Goal: Communication & Community: Answer question/provide support

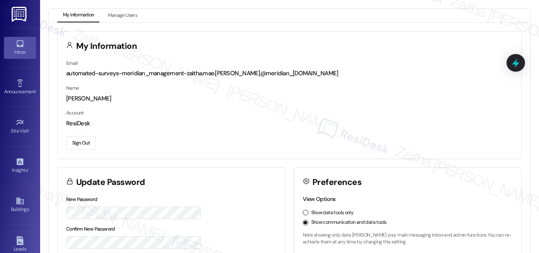
click at [22, 52] on div "Inbox" at bounding box center [20, 52] width 40 height 8
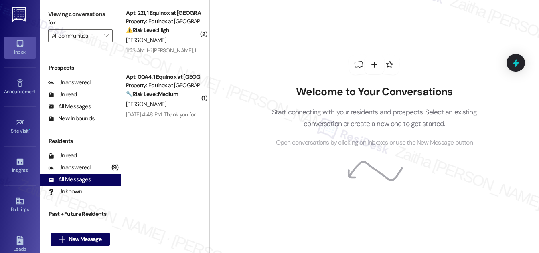
scroll to position [106, 0]
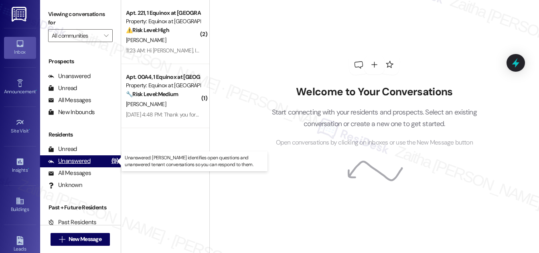
click at [81, 162] on div "Unanswered" at bounding box center [69, 161] width 42 height 8
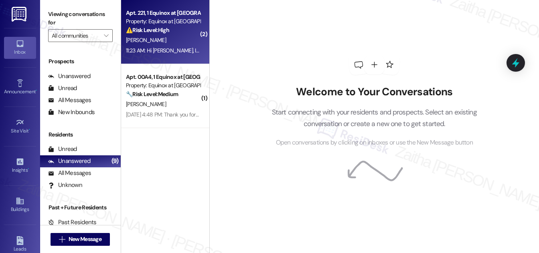
click at [175, 39] on div "[PERSON_NAME]" at bounding box center [163, 40] width 76 height 10
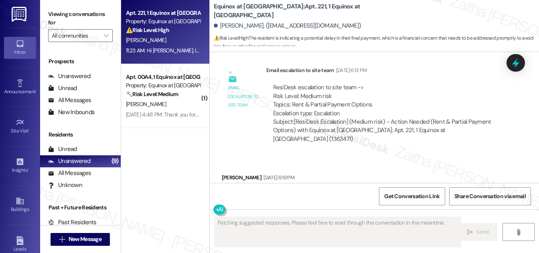
scroll to position [4328, 0]
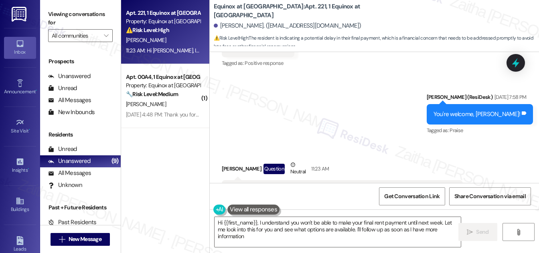
type textarea "Hi {{first_name}}, I understand you won't be able to make your final rent payme…"
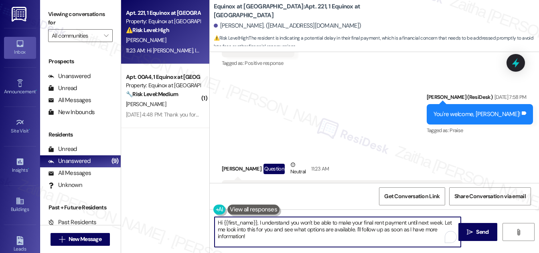
click at [294, 237] on textarea "Hi {{first_name}}, I understand you won't be able to make your final rent payme…" at bounding box center [337, 232] width 246 height 30
click at [480, 233] on span "Send" at bounding box center [482, 232] width 12 height 8
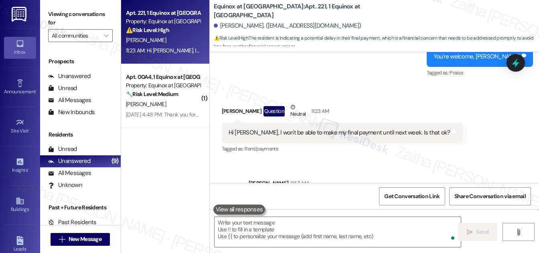
scroll to position [4392, 0]
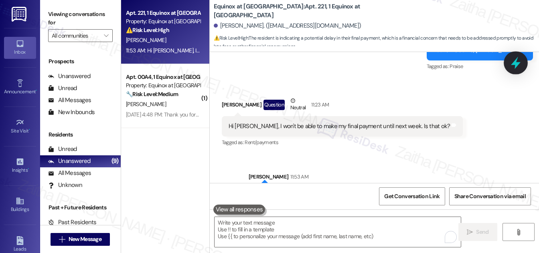
click at [509, 68] on icon at bounding box center [516, 63] width 14 height 14
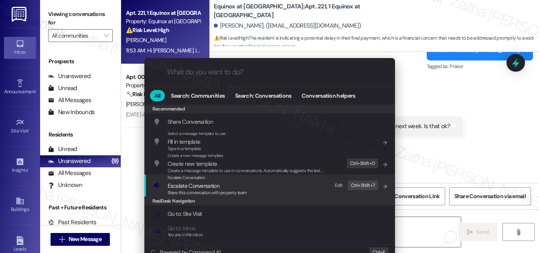
drag, startPoint x: 200, startPoint y: 184, endPoint x: 203, endPoint y: 159, distance: 25.4
click at [200, 185] on span "Escalate Conversation" at bounding box center [194, 185] width 52 height 7
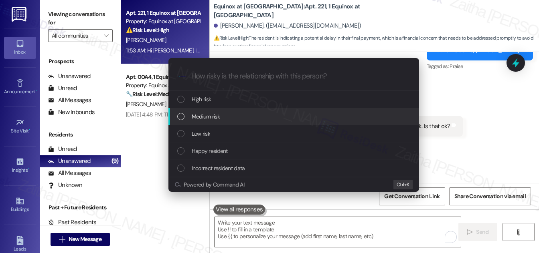
click at [201, 119] on span "Medium risk" at bounding box center [206, 116] width 28 height 9
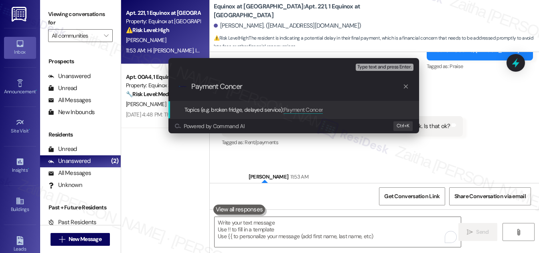
type input "Payment Concern"
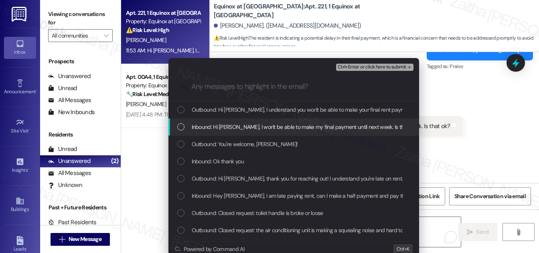
click at [182, 125] on div "List of options" at bounding box center [180, 126] width 7 height 7
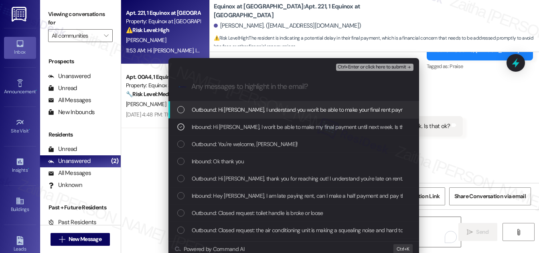
click at [373, 66] on span "Ctrl+Enter or click here to submit" at bounding box center [371, 68] width 69 height 6
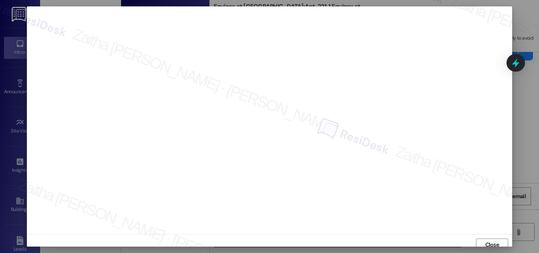
scroll to position [4, 0]
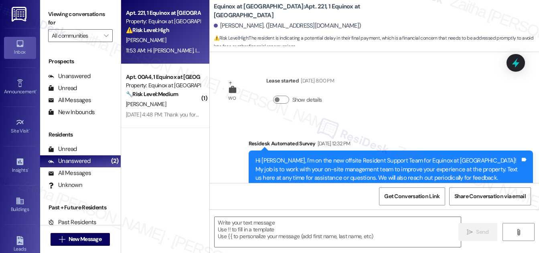
type textarea "Fetching suggested responses. Please feel free to read through the conversation…"
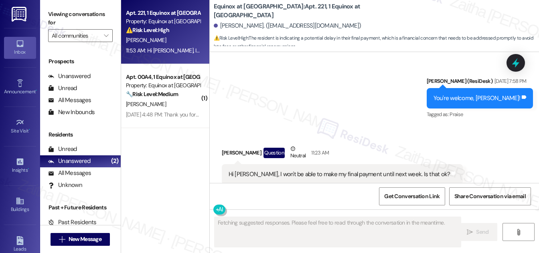
scroll to position [4328, 0]
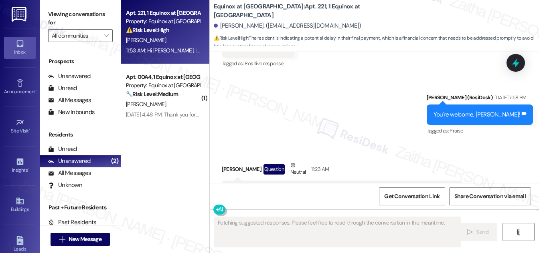
click at [182, 99] on div "Apt. 00A4, 1 Equinox at [GEOGRAPHIC_DATA] Property: Equinox at [GEOGRAPHIC_DATA…" at bounding box center [163, 85] width 76 height 27
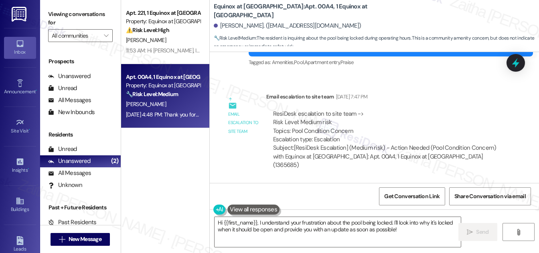
scroll to position [3866, 0]
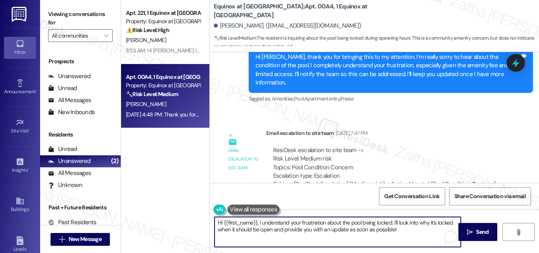
click at [258, 222] on textarea "Hi {{first_name}}, I understand your frustration about the pool being locked. I…" at bounding box center [337, 232] width 246 height 30
drag, startPoint x: 216, startPoint y: 228, endPoint x: 442, endPoint y: 234, distance: 226.5
click at [453, 234] on div "Hi {{first_name}}, thank you for reaching out! I understand your frustration ab…" at bounding box center [337, 232] width 247 height 31
click at [404, 227] on textarea "Hi {{first_name}}, thank you for reaching out! I understand your frustration ab…" at bounding box center [337, 232] width 246 height 30
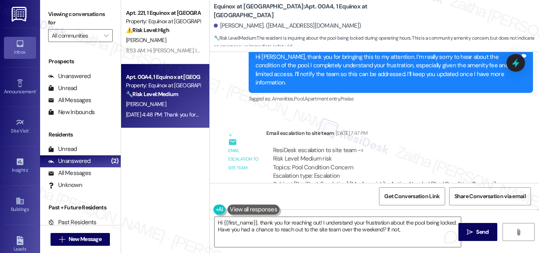
click at [258, 210] on button at bounding box center [253, 210] width 52 height 10
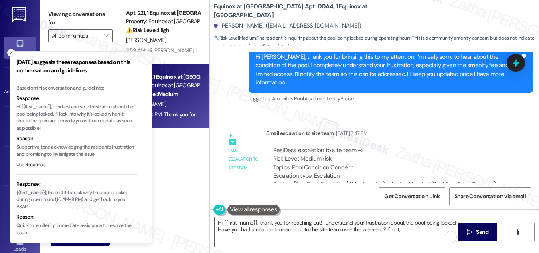
click at [10, 52] on line "Close toast" at bounding box center [11, 53] width 2 height 2
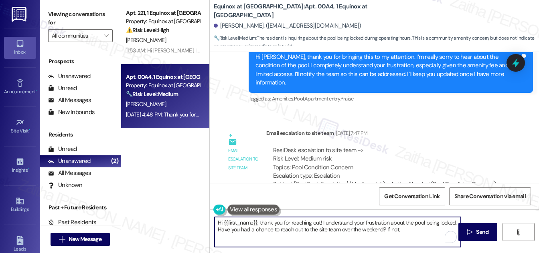
click at [410, 230] on textarea "Hi {{first_name}}, thank you for reaching out! I understand your frustration ab…" at bounding box center [337, 232] width 246 height 30
type textarea "Hi {{first_name}}, thank you for reaching out! I understand your frustration ab…"
click at [247, 207] on button at bounding box center [253, 210] width 52 height 10
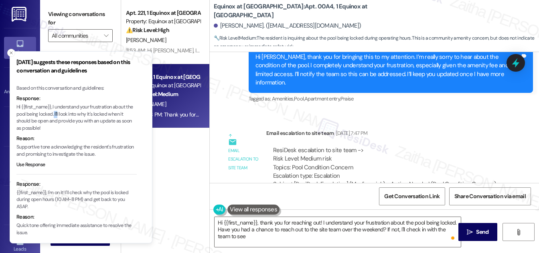
click at [65, 113] on p "Hi {{first_name}}, I understand your frustration about the pool being locked. I…" at bounding box center [76, 118] width 120 height 28
click at [72, 122] on p "Hi {{first_name}}, I understand your frustration about the pool being locked. I…" at bounding box center [76, 118] width 120 height 28
click at [62, 114] on p "Hi {{first_name}}, I understand your frustration about the pool being locked. I…" at bounding box center [76, 118] width 120 height 28
drag, startPoint x: 62, startPoint y: 114, endPoint x: 48, endPoint y: 121, distance: 15.8
click at [48, 121] on p "Hi {{first_name}}, I understand your frustration about the pool being locked. I…" at bounding box center [76, 118] width 120 height 28
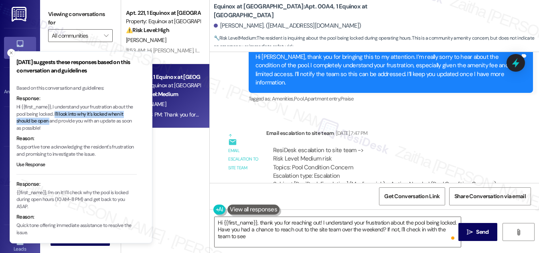
copy p "I'll look into why it's locked when it should be open"
drag, startPoint x: 398, startPoint y: 229, endPoint x: 403, endPoint y: 237, distance: 9.2
click at [403, 237] on textarea "Hi {{first_name}}, thank you for reaching out! I understand your frustration ab…" at bounding box center [337, 232] width 246 height 30
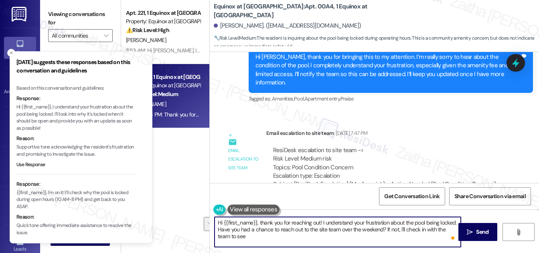
drag, startPoint x: 398, startPoint y: 229, endPoint x: 403, endPoint y: 236, distance: 8.5
click at [403, 236] on textarea "Hi {{first_name}}, thank you for reaching out! I understand your frustration ab…" at bounding box center [337, 232] width 246 height 30
paste textarea "I'll look into why it's locked when it should be open"
drag, startPoint x: 218, startPoint y: 224, endPoint x: 310, endPoint y: 237, distance: 92.7
click at [310, 237] on textarea "Hi {{first_name}}, thank you for reaching out! I understand your frustration ab…" at bounding box center [337, 232] width 246 height 30
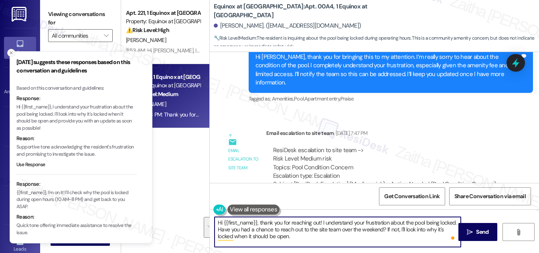
type textarea "Hi {{first_name}}, thank you for reaching out! I understand your frustration ab…"
click at [9, 52] on icon "Close toast" at bounding box center [11, 52] width 5 height 5
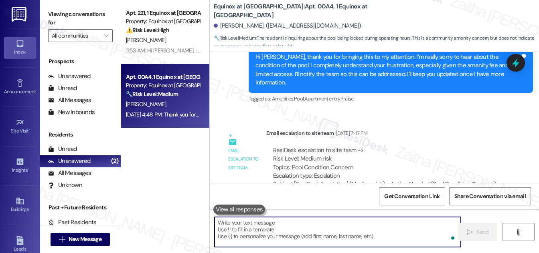
paste textarea "Hi {{first_name}}, thank you for reaching out! I understand your frustration ab…"
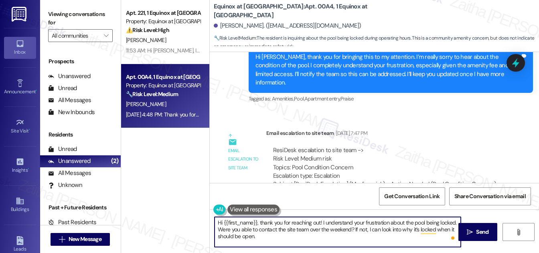
click at [309, 228] on textarea "Hi {{first_name}}, thank you for reaching out! I understand your frustration ab…" at bounding box center [337, 232] width 246 height 30
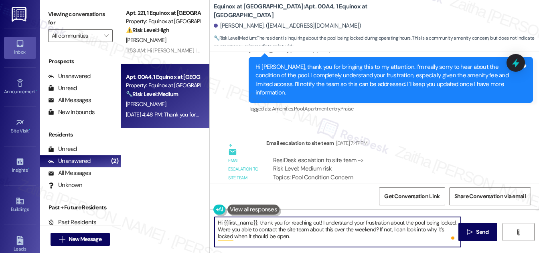
scroll to position [3939, 0]
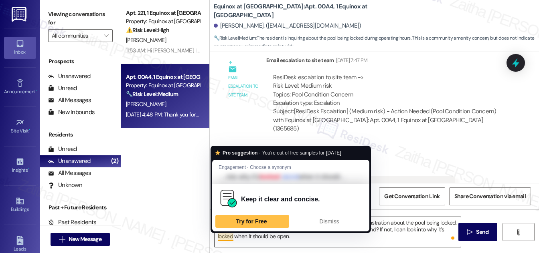
click at [226, 236] on textarea "Hi {{first_name}}, thank you for reaching out! I understand your frustration ab…" at bounding box center [337, 232] width 246 height 30
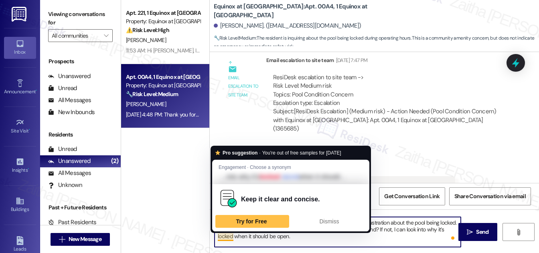
click at [226, 236] on textarea "Hi {{first_name}}, thank you for reaching out! I understand your frustration ab…" at bounding box center [337, 232] width 246 height 30
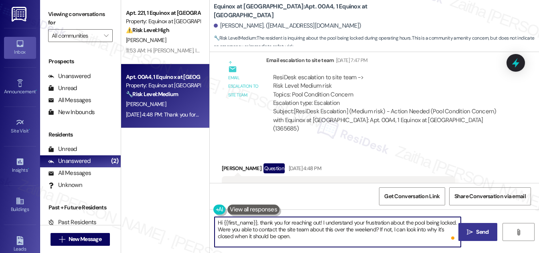
type textarea "Hi {{first_name}}, thank you for reaching out! I understand your frustration ab…"
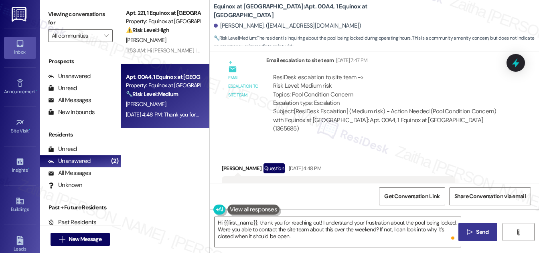
click at [487, 234] on span "Send" at bounding box center [482, 232] width 12 height 8
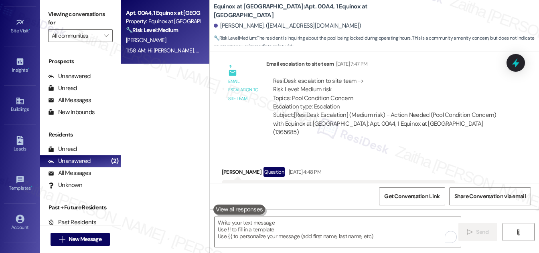
scroll to position [126, 0]
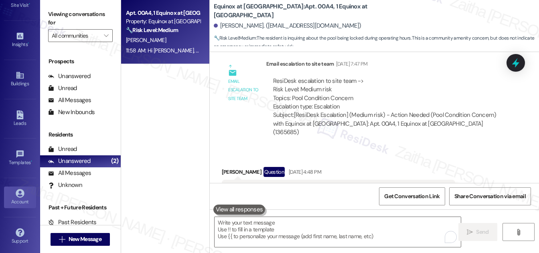
click at [16, 200] on div "Account" at bounding box center [20, 202] width 40 height 8
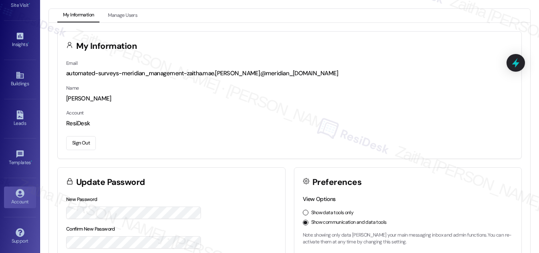
click at [71, 140] on button "Sign Out" at bounding box center [81, 143] width 30 height 14
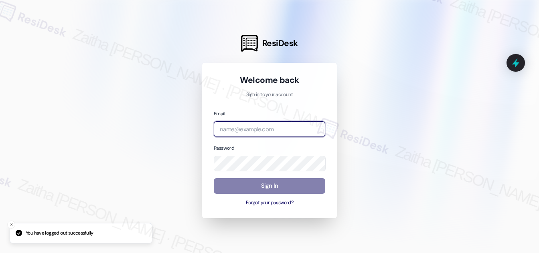
click at [266, 127] on input "email" at bounding box center [269, 129] width 111 height 16
type input "automated-surveys-rj_group-zaitha.mae.[PERSON_NAME]@rj_[DOMAIN_NAME]"
